Goal: Check status: Check status

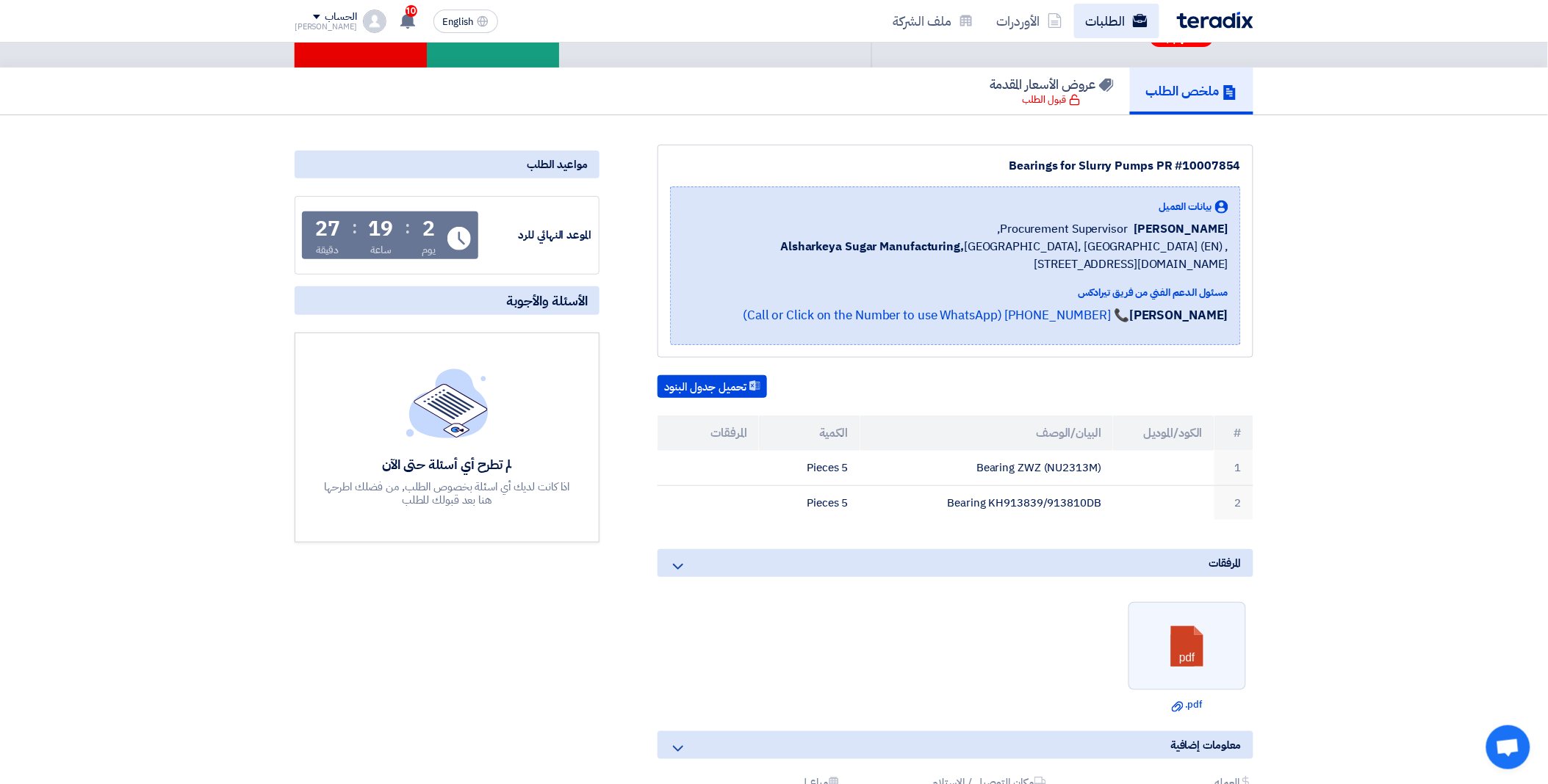
click at [1115, 28] on link "الطلبات" at bounding box center [1117, 21] width 85 height 35
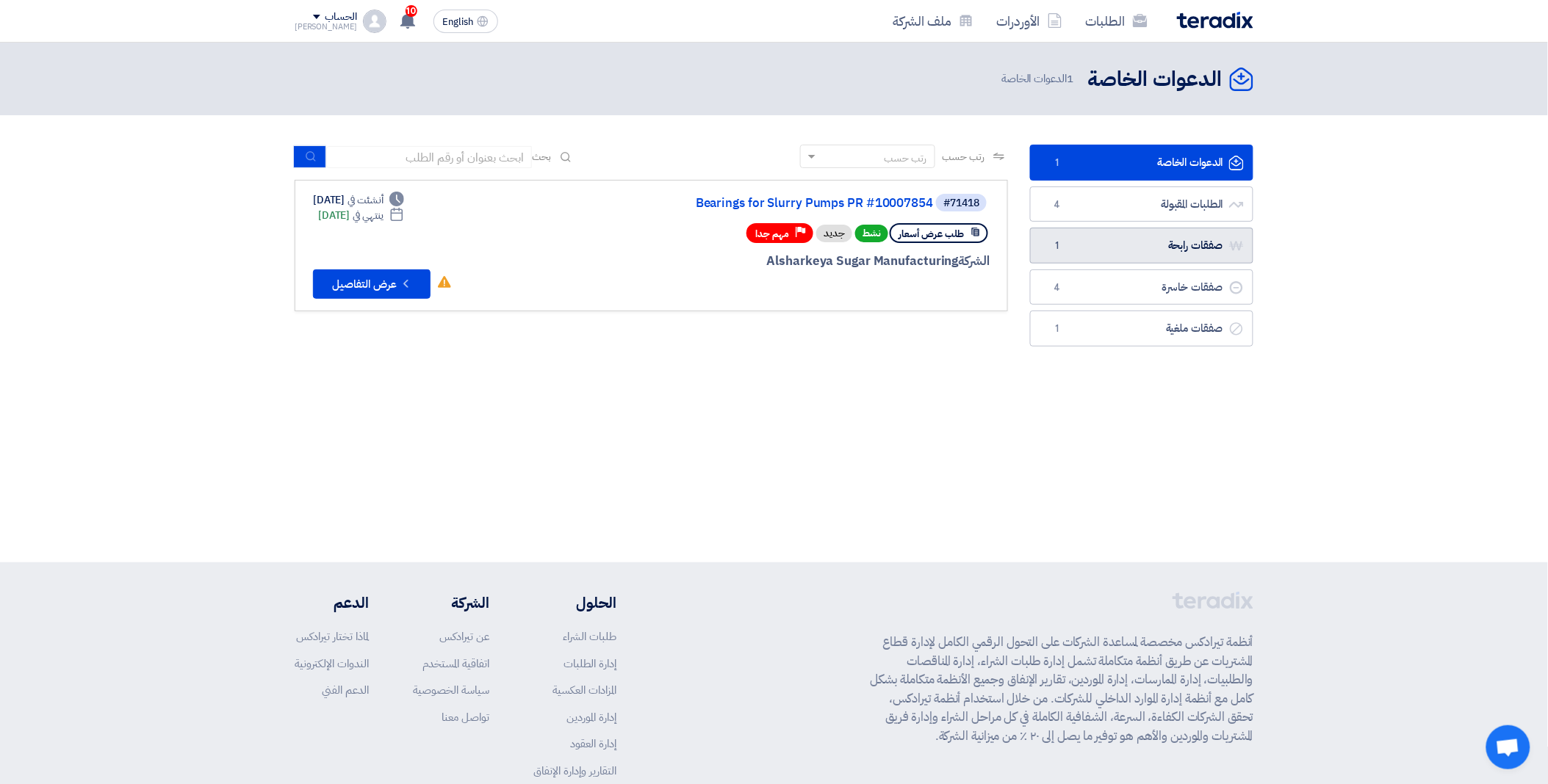
click at [1070, 237] on link "صفقات رابحة صفقات رابحة 1" at bounding box center [1142, 246] width 223 height 36
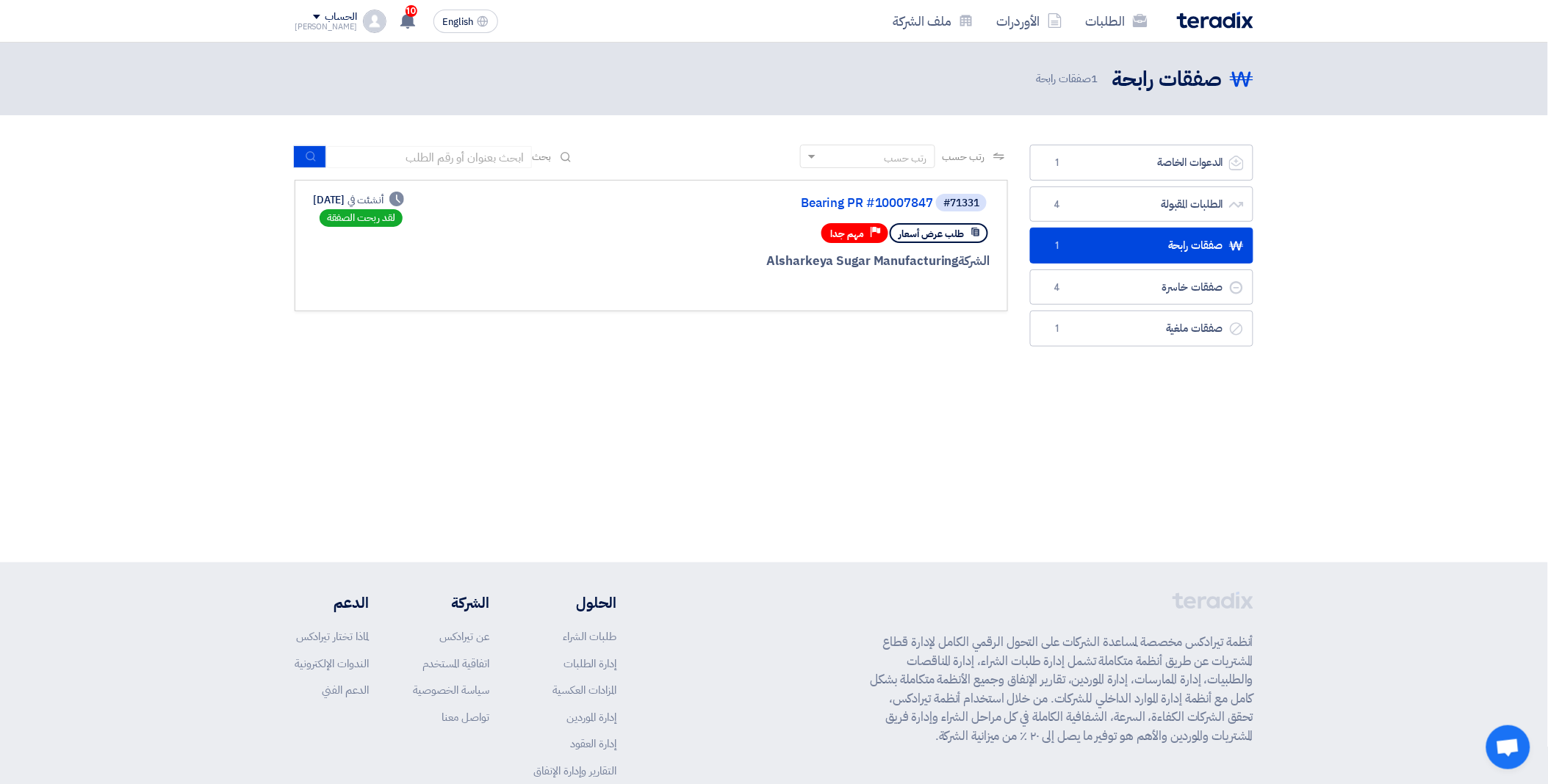
click at [769, 245] on div "#71331 Bearing PR #10007847 طلب عرض أسعار Priority مهم جدا الشركة Alsharkeya Su…" at bounding box center [813, 245] width 353 height 106
click at [403, 224] on div "لقد ربحت الصفقة" at bounding box center [361, 218] width 83 height 17
click at [650, 373] on section "الدعوات الخاصة الدعوات الخاصة 1 الطلبات المقبولة الطلبات المقبولة 4 صفقات رابحة…" at bounding box center [774, 249] width 1548 height 268
click at [710, 226] on div "طلب عرض أسعار Priority مهم جدا" at bounding box center [813, 234] width 353 height 26
click at [398, 226] on div "Deadline أنشئت في [DATE] لقد ربحت الصفقة" at bounding box center [358, 210] width 91 height 36
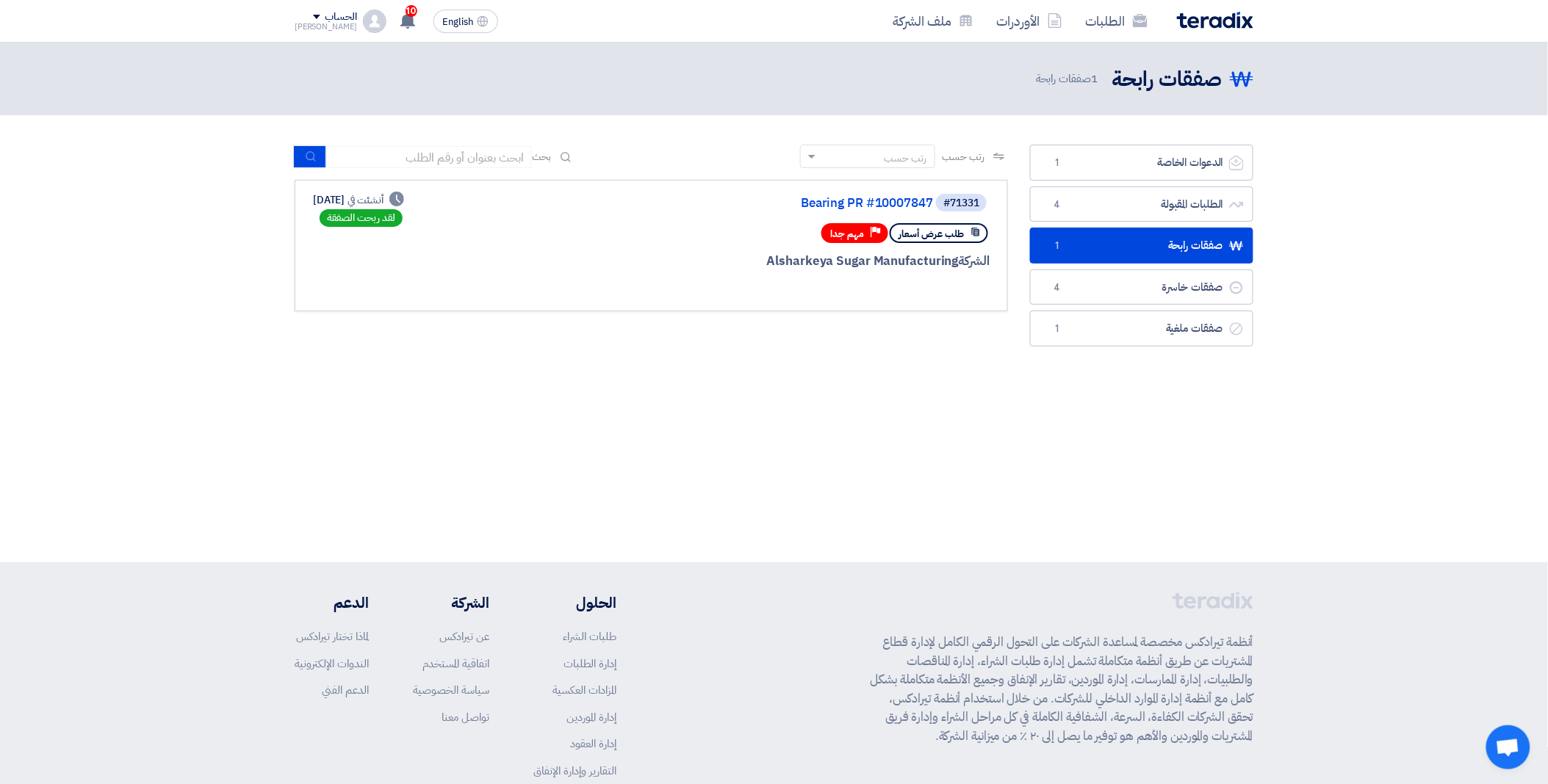
click at [401, 219] on div "لقد ربحت الصفقة" at bounding box center [361, 218] width 83 height 17
click at [953, 211] on div "#71331 Bearing PR #10007847 طلب عرض أسعار Priority مهم جدا الشركة Alsharkeya Su…" at bounding box center [813, 245] width 353 height 106
click at [892, 199] on link "Bearing PR #10007847" at bounding box center [785, 202] width 293 height 13
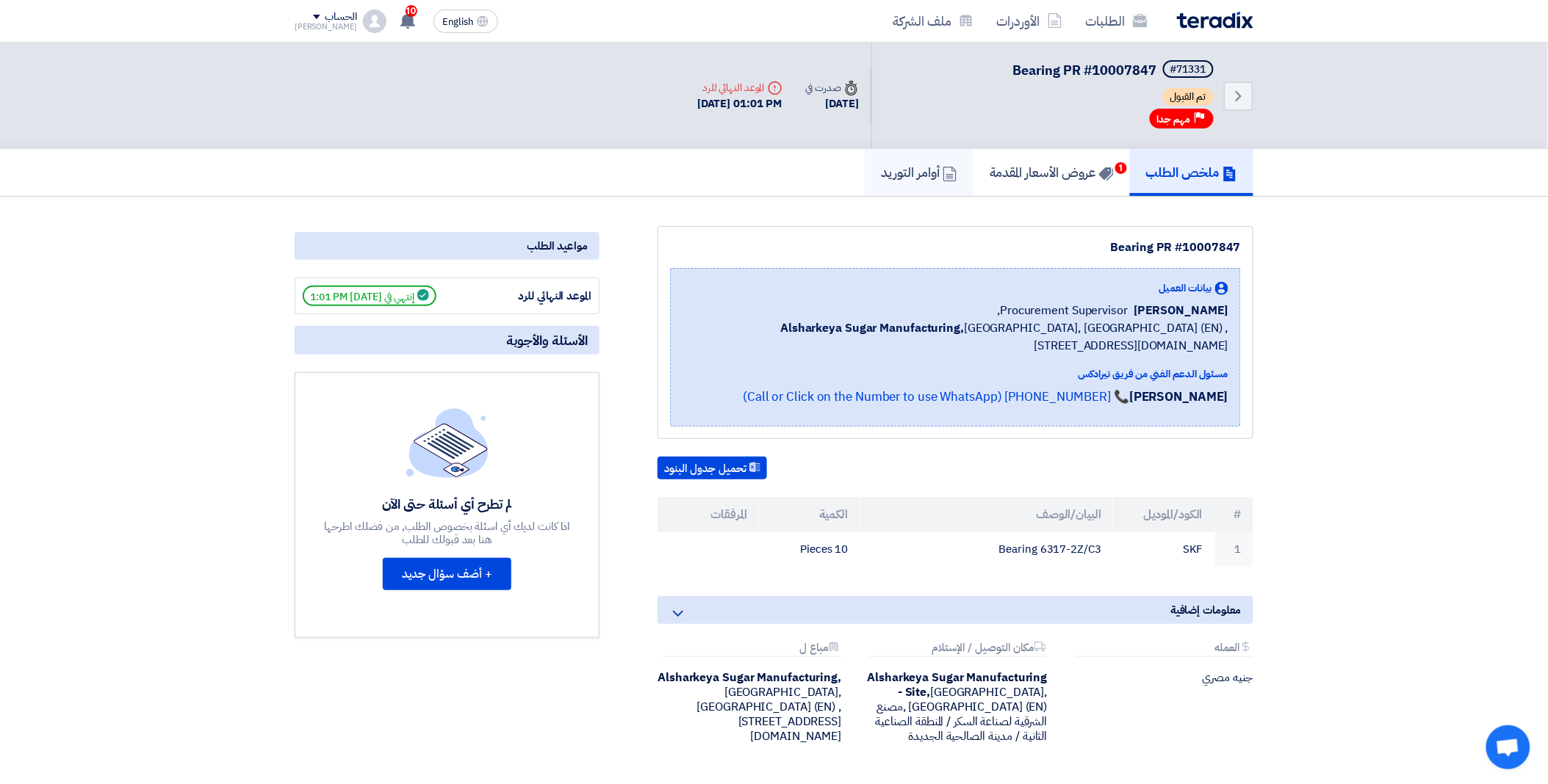
click at [913, 164] on h5 "أوامر التوريد" at bounding box center [919, 172] width 76 height 17
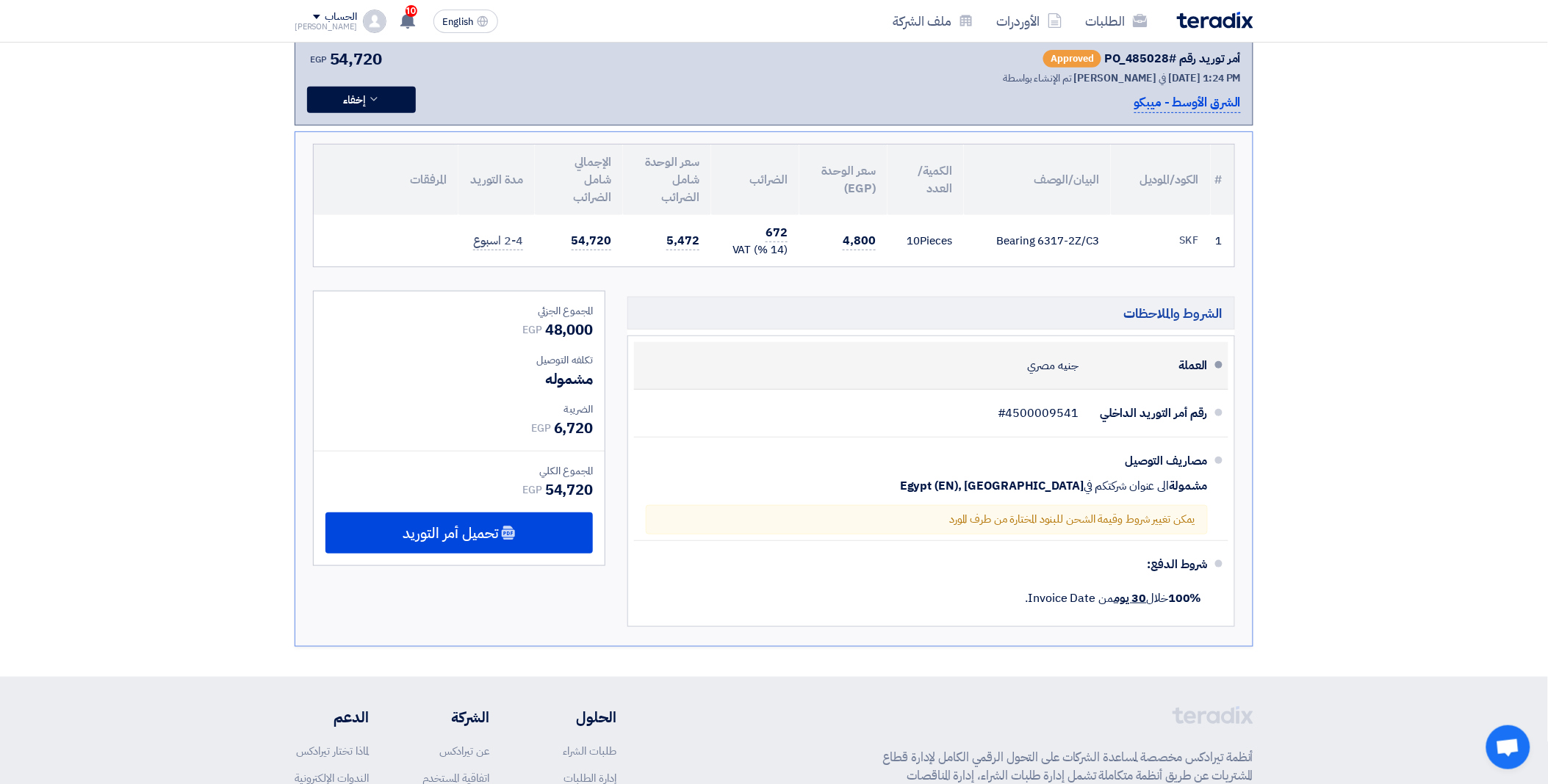
scroll to position [163, 0]
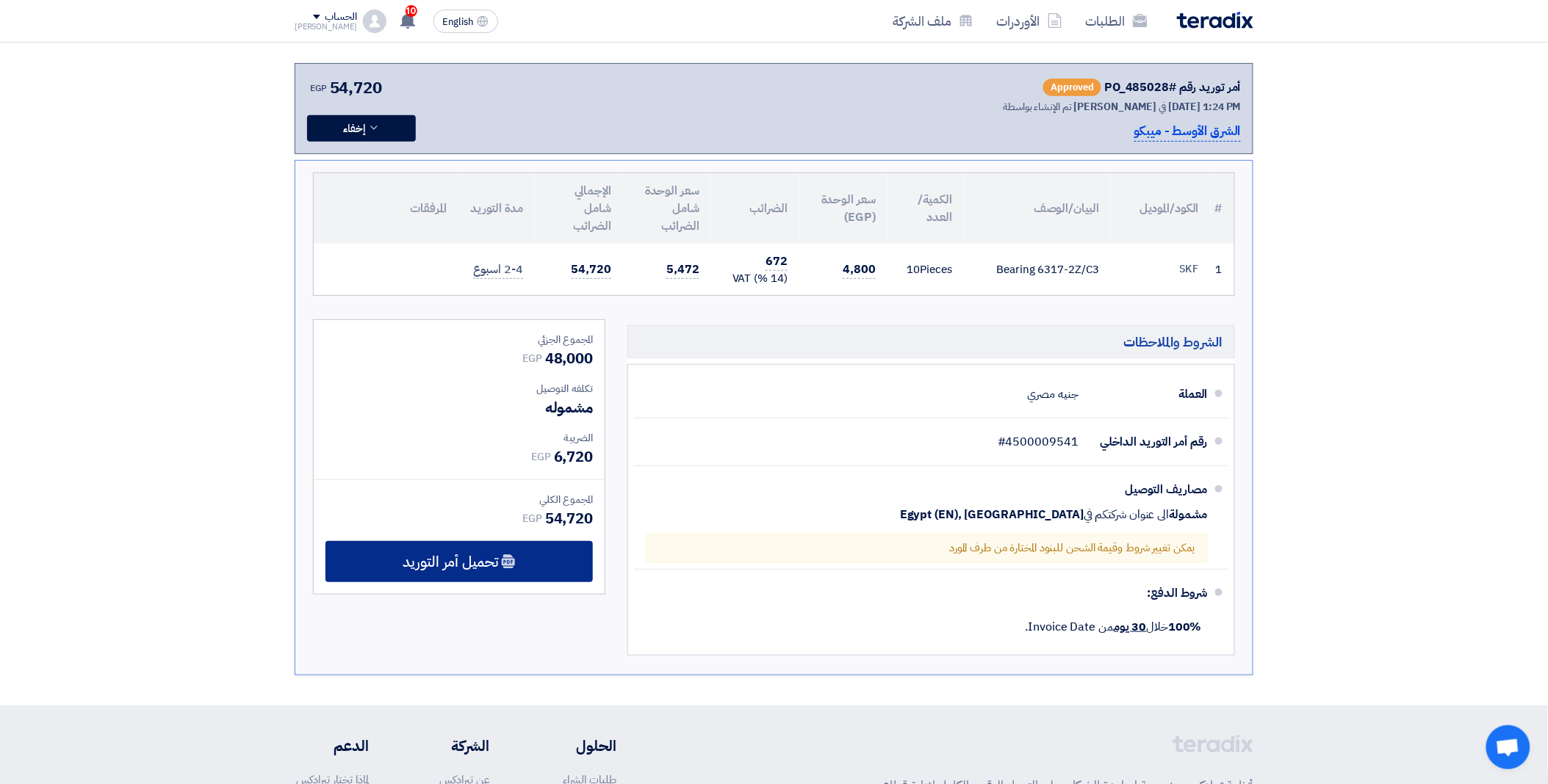
click at [449, 561] on span "تحميل أمر التوريد" at bounding box center [450, 562] width 94 height 13
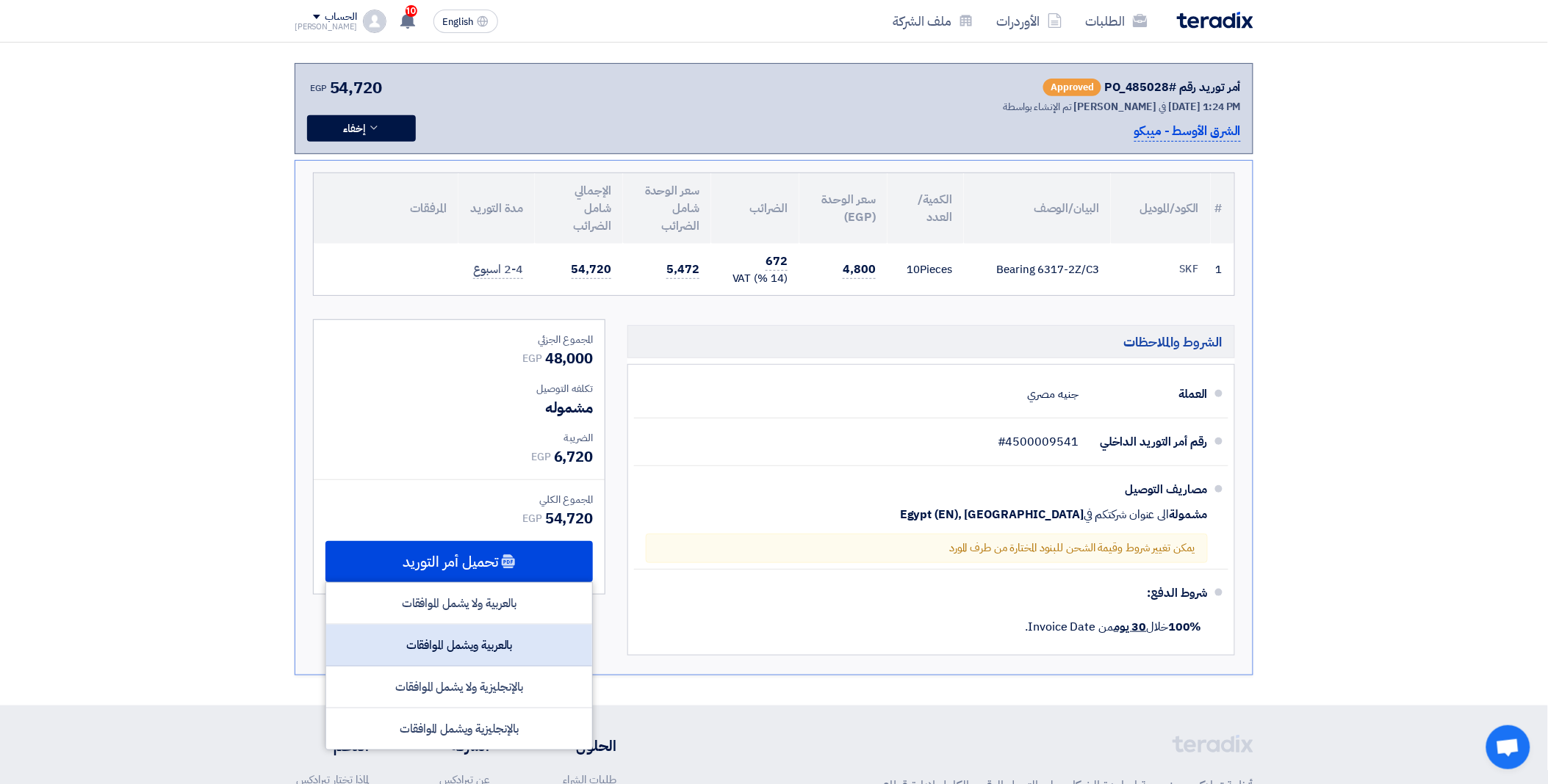
click at [367, 649] on div "بالعربية ويشمل الموافقات" at bounding box center [459, 646] width 266 height 42
click at [210, 610] on section "أمر توريد رقم #PO_485028 Approved تم الإنشاء بواسطة [PERSON_NAME] في [DATE] 1:2…" at bounding box center [774, 370] width 1548 height 672
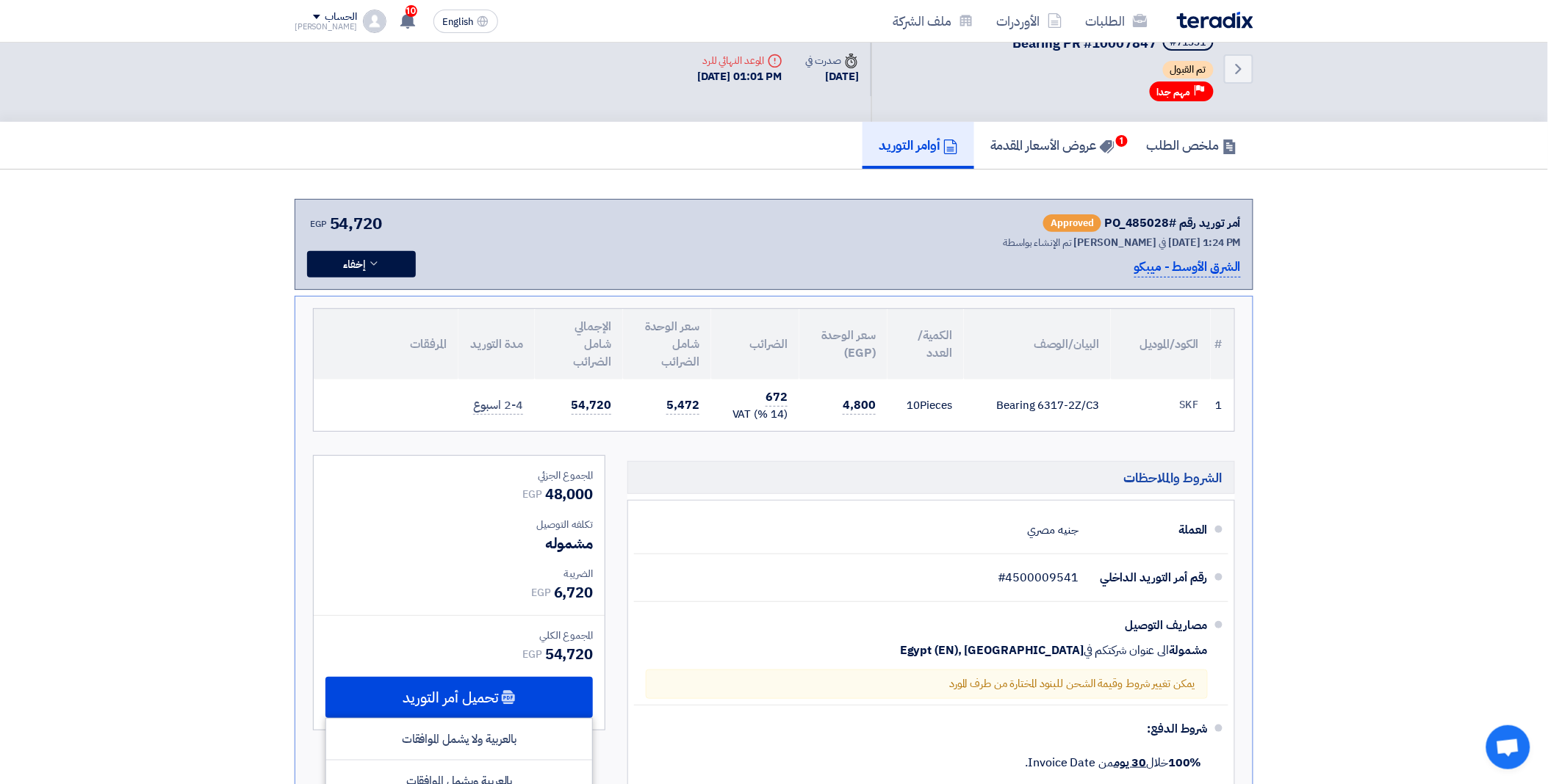
scroll to position [0, 0]
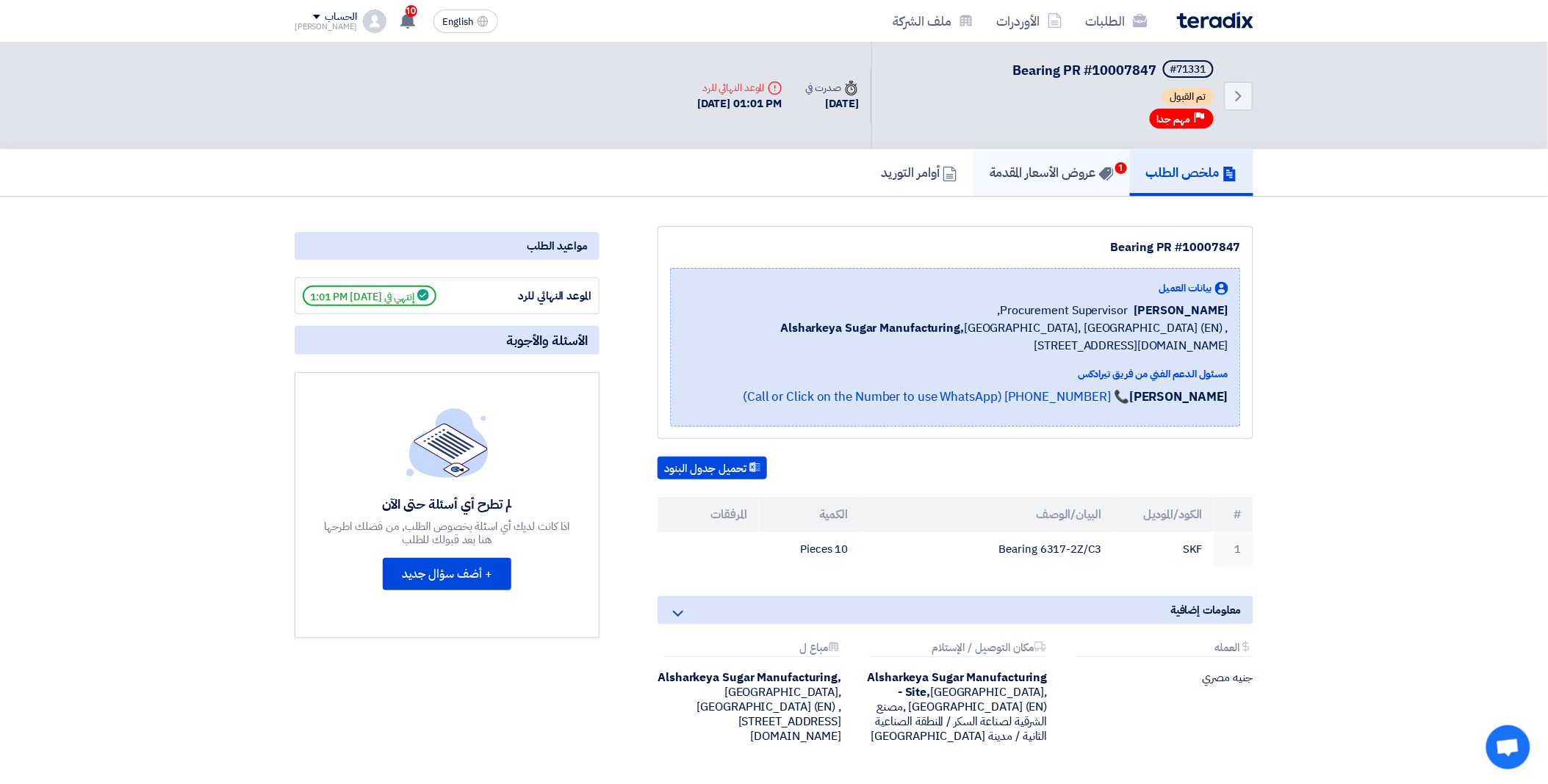
click at [1076, 164] on h5 "عروض الأسعار المقدمة 1" at bounding box center [1051, 172] width 124 height 17
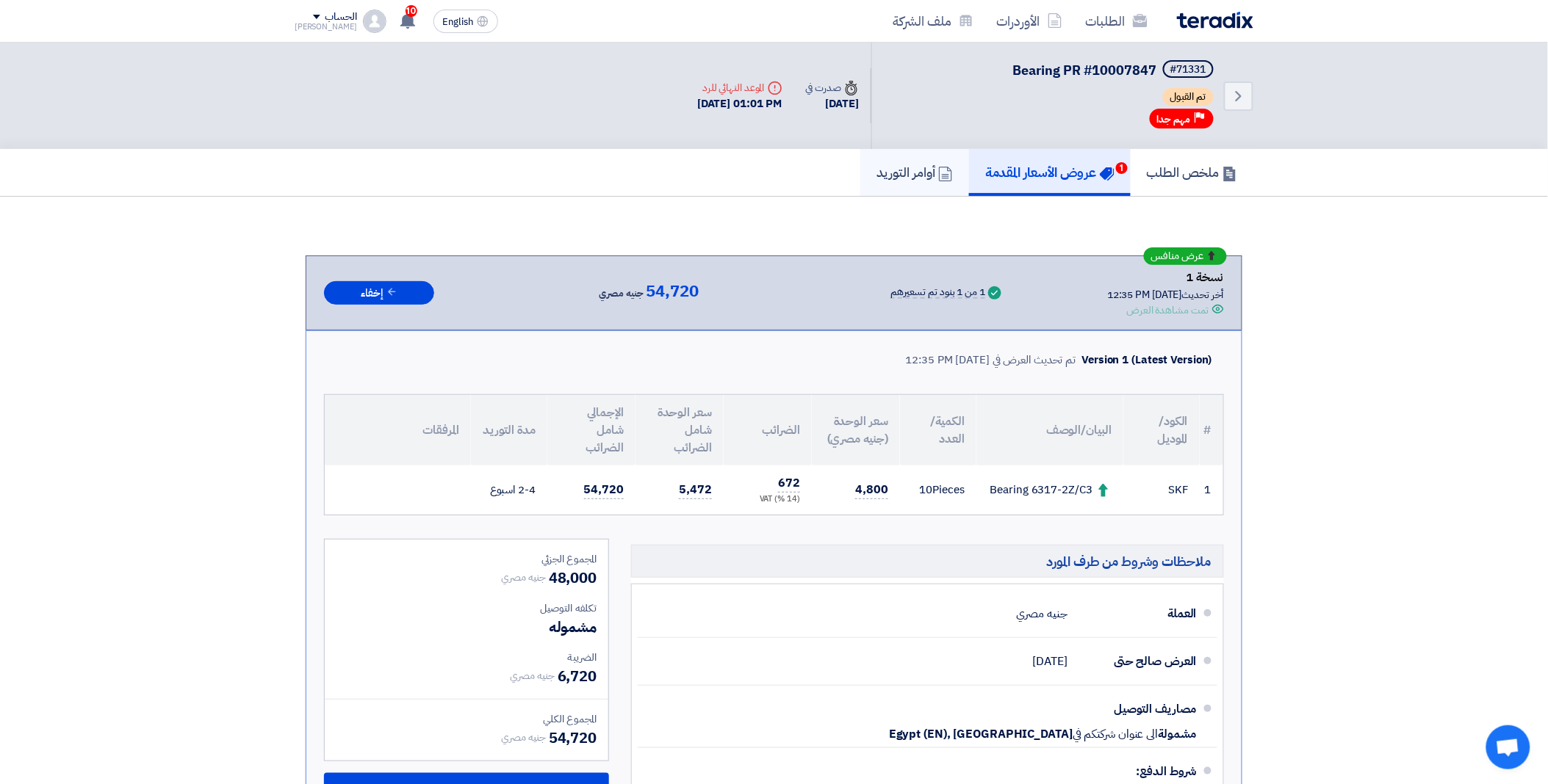
click at [913, 174] on h5 "أوامر التوريد" at bounding box center [915, 172] width 76 height 17
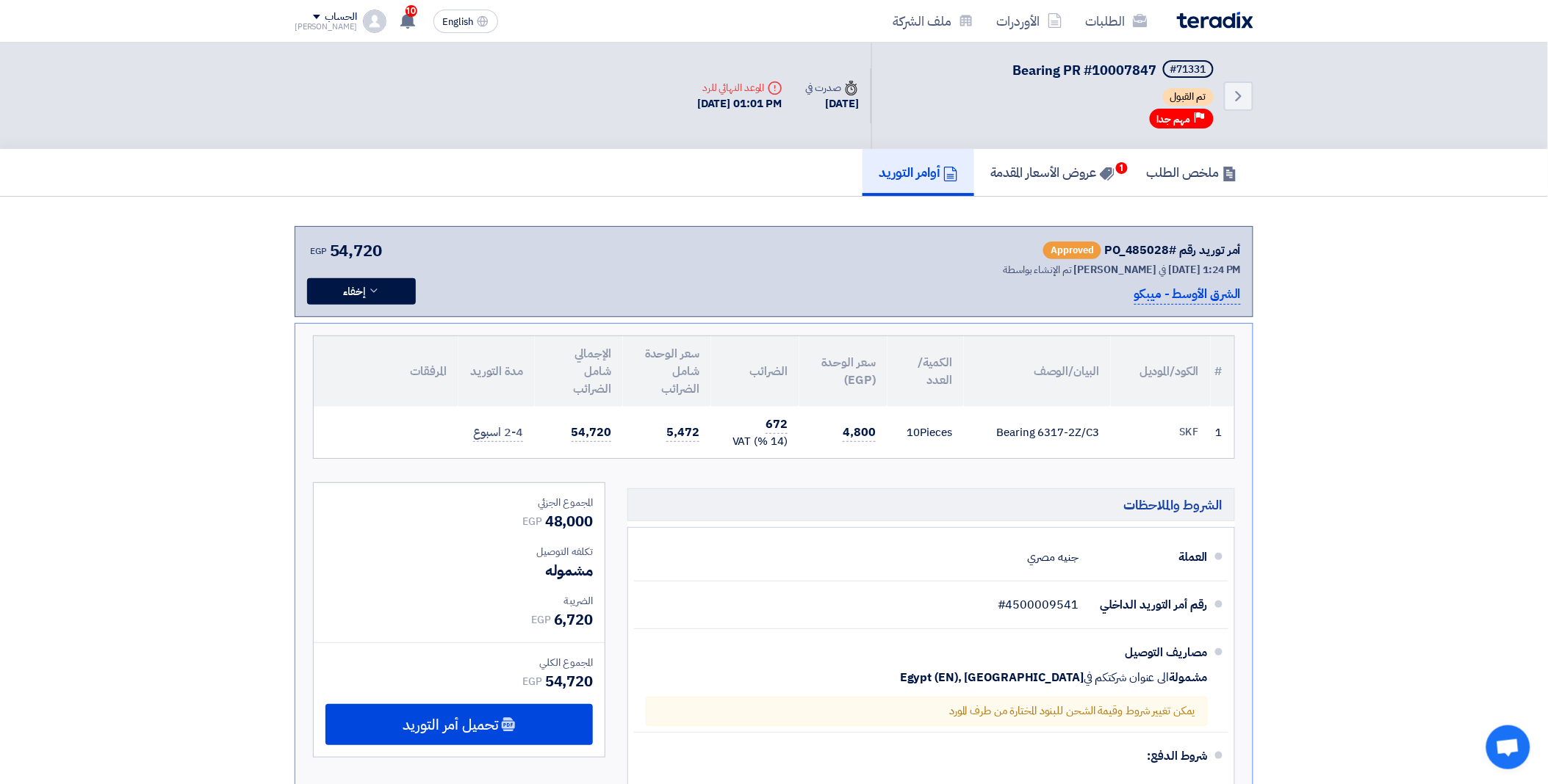
scroll to position [81, 0]
